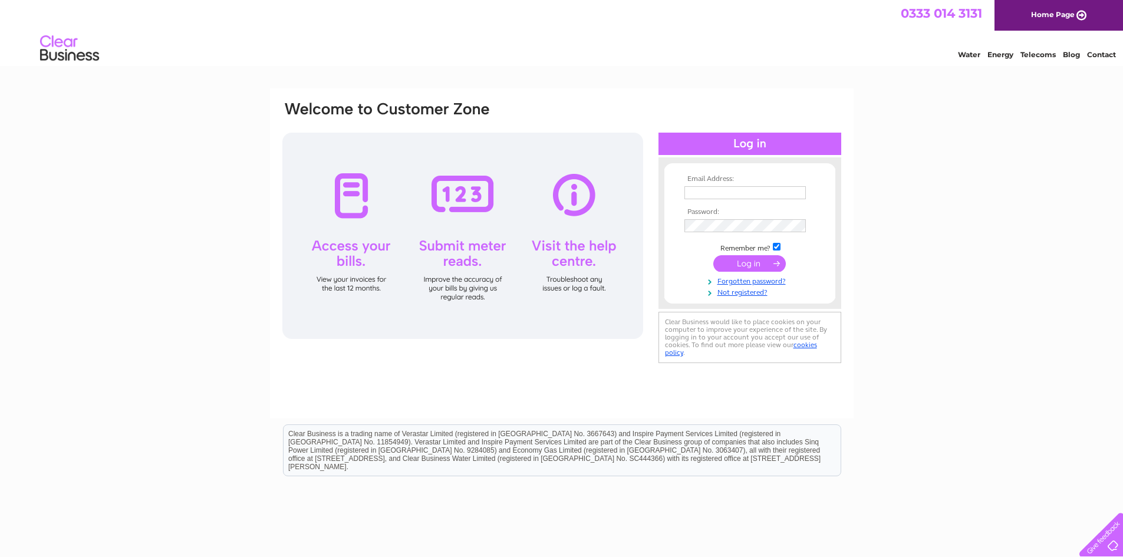
type input "north25.bar@hotmail.com"
click at [748, 262] on input "submit" at bounding box center [749, 263] width 73 height 17
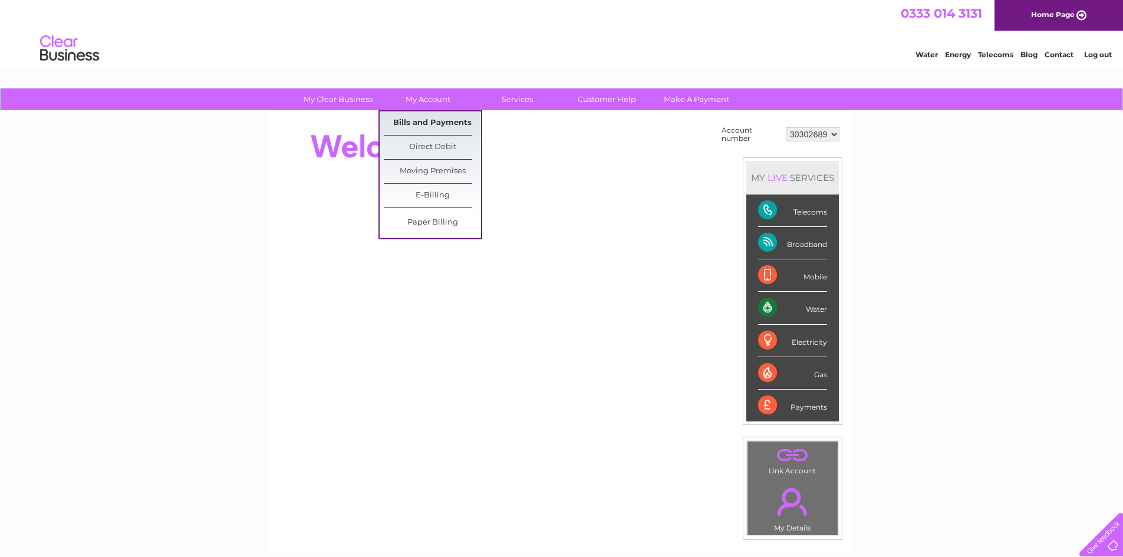
click at [430, 127] on link "Bills and Payments" at bounding box center [432, 123] width 97 height 24
click at [429, 121] on link "Bills and Payments" at bounding box center [432, 123] width 97 height 24
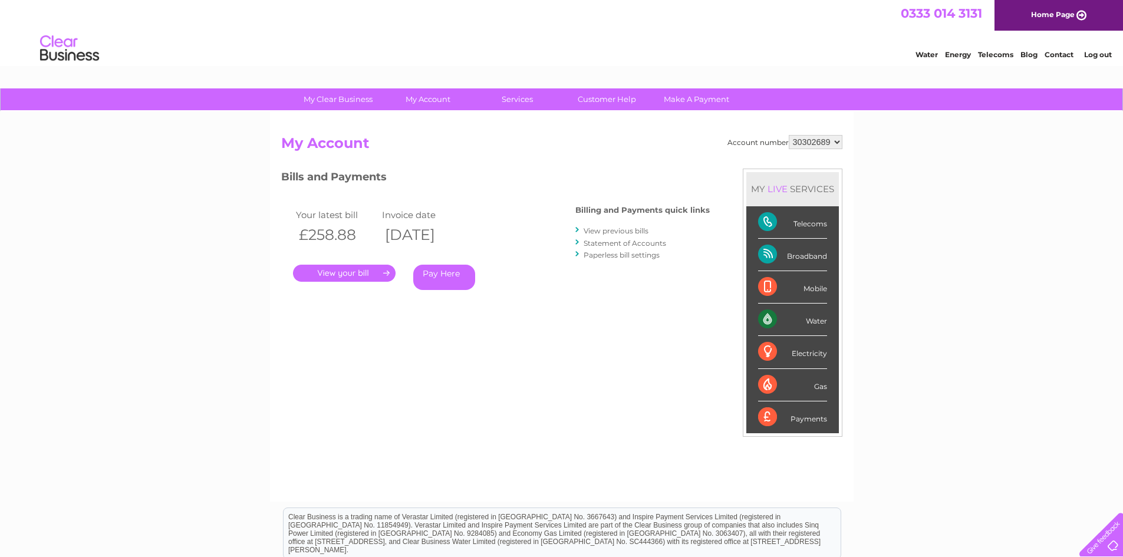
click at [631, 231] on link "View previous bills" at bounding box center [616, 230] width 65 height 9
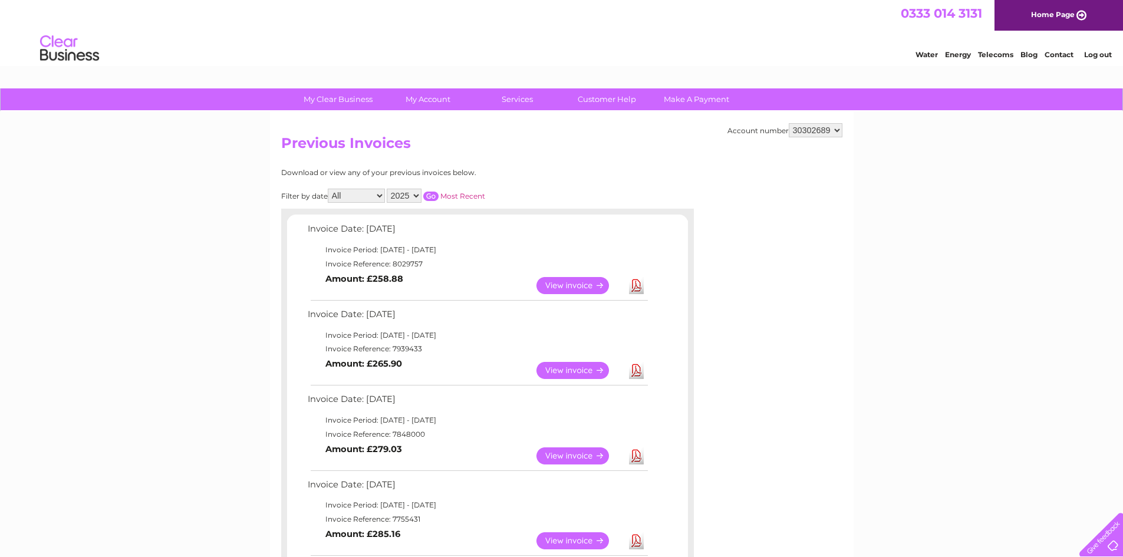
click at [596, 369] on link "View" at bounding box center [579, 370] width 87 height 17
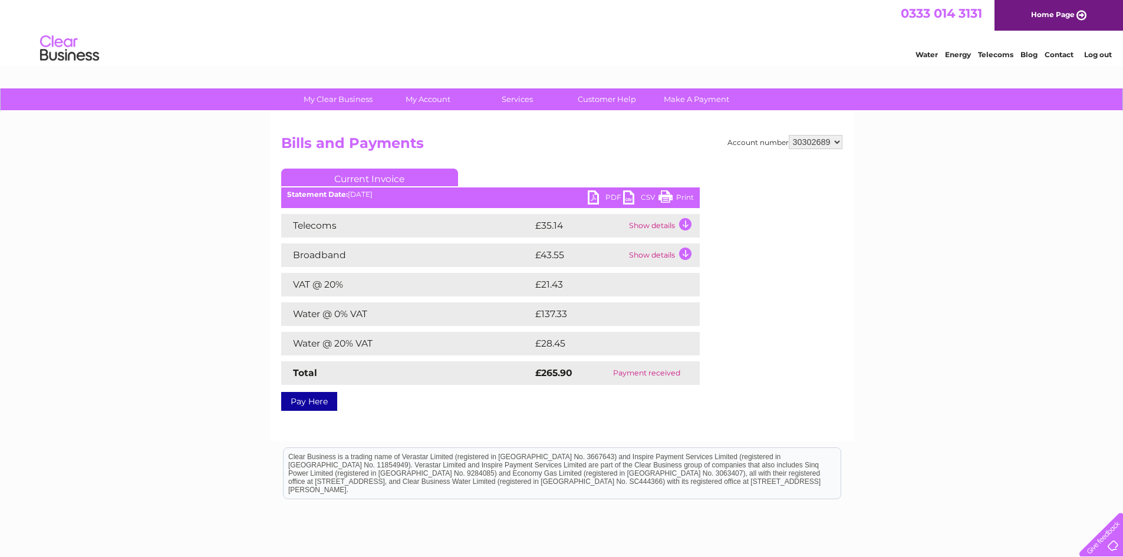
click at [687, 199] on link "Print" at bounding box center [676, 198] width 35 height 17
click at [600, 195] on link "PDF" at bounding box center [605, 198] width 35 height 17
